Goal: Feedback & Contribution: Contribute content

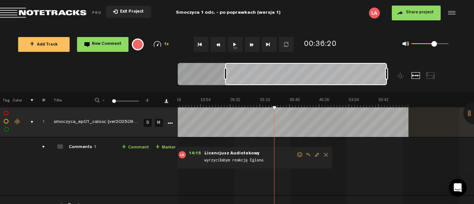
scroll to position [0, 66]
drag, startPoint x: 217, startPoint y: 71, endPoint x: 323, endPoint y: 68, distance: 105.9
click at [321, 68] on div at bounding box center [306, 74] width 162 height 22
click at [303, 77] on div at bounding box center [306, 74] width 162 height 22
click at [218, 45] on button "Rewind" at bounding box center [218, 44] width 15 height 15
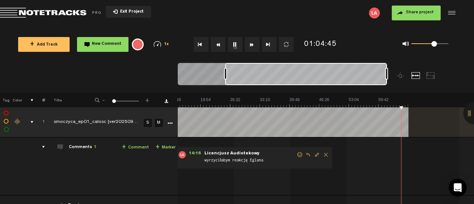
click at [218, 45] on button "Rewind" at bounding box center [218, 44] width 15 height 15
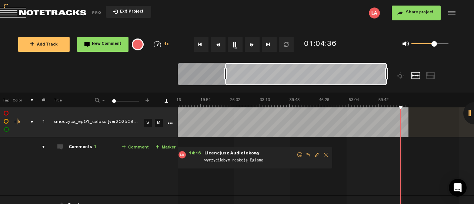
click at [218, 45] on button "Rewind" at bounding box center [218, 44] width 15 height 15
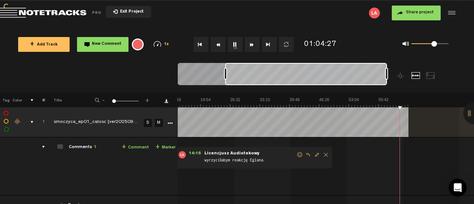
click at [218, 45] on button "Rewind" at bounding box center [218, 44] width 15 height 15
click at [140, 147] on link "+ Comment" at bounding box center [135, 147] width 27 height 9
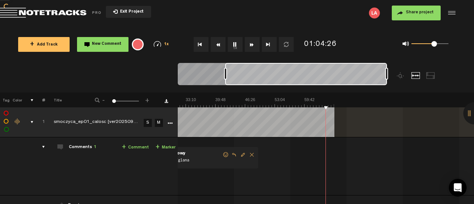
scroll to position [0, 140]
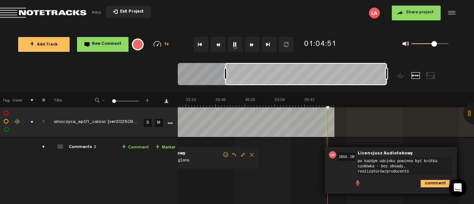
type textarea "po każdym odcinku powinna być krótka czołówka - bez obsady, realizatorów/produc…"
click at [437, 182] on icon "comment" at bounding box center [435, 183] width 29 height 7
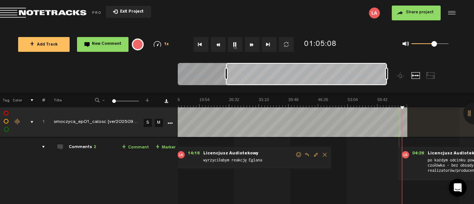
scroll to position [0, 67]
drag, startPoint x: 353, startPoint y: 79, endPoint x: 473, endPoint y: 86, distance: 120.5
click at [473, 86] on nt-zoom-navigation-bar at bounding box center [237, 78] width 474 height 30
